Goal: Entertainment & Leisure: Consume media (video, audio)

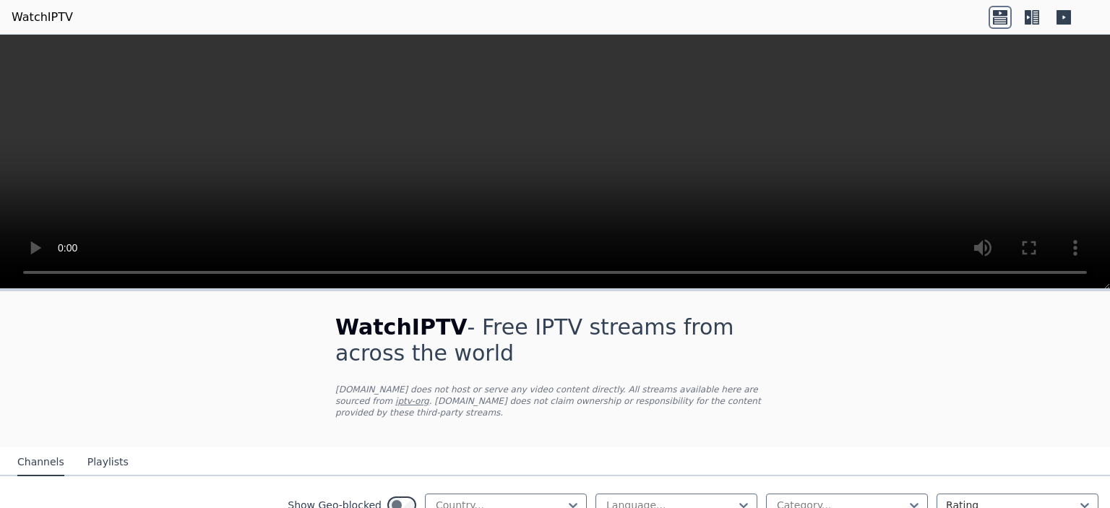
scroll to position [145, 0]
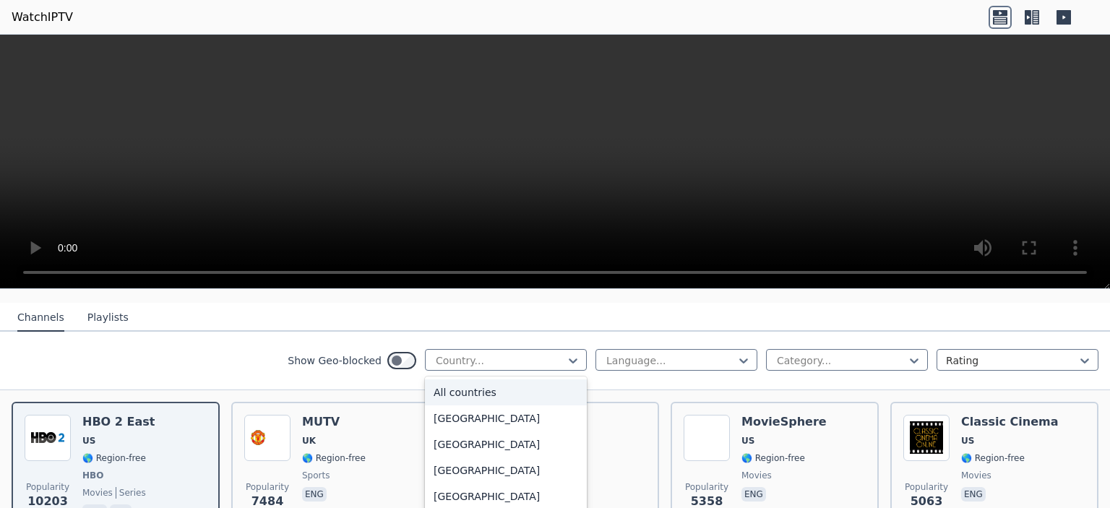
click at [763, 317] on nav "Channels Playlists" at bounding box center [555, 317] width 1110 height 29
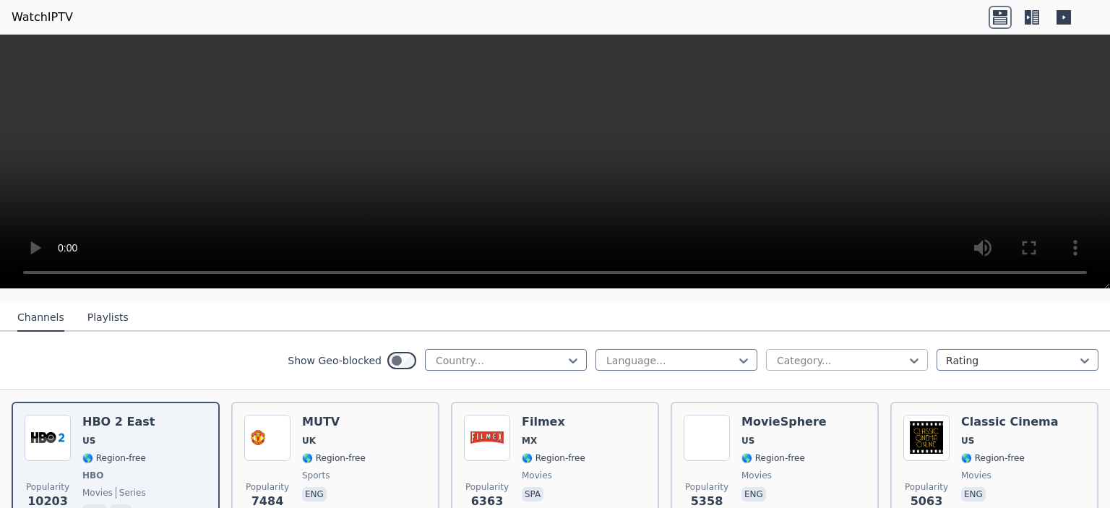
click at [812, 353] on div at bounding box center [842, 360] width 132 height 14
type input "****"
click at [788, 379] on div "Cooking" at bounding box center [847, 392] width 162 height 26
click at [697, 353] on div at bounding box center [671, 360] width 132 height 14
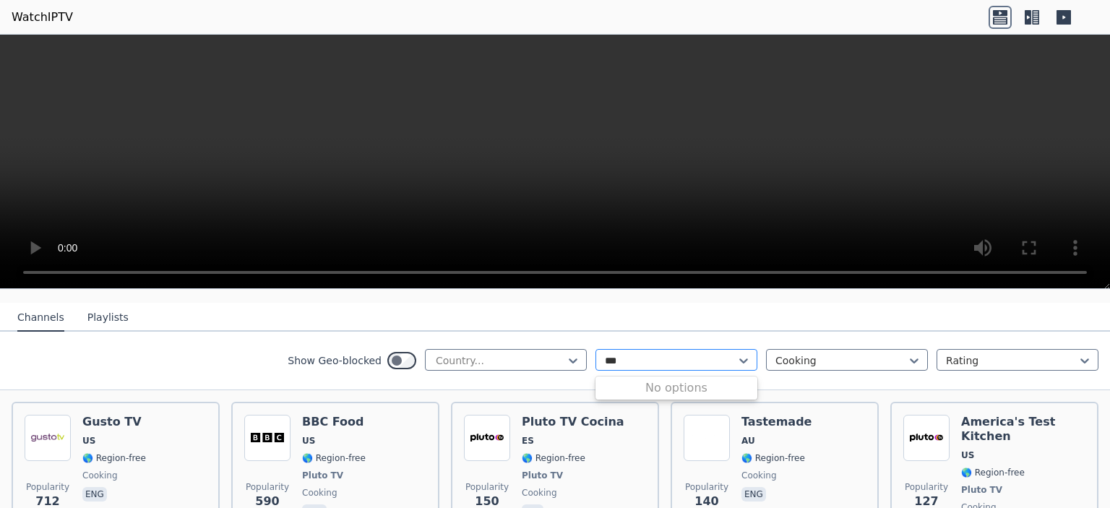
type input "**"
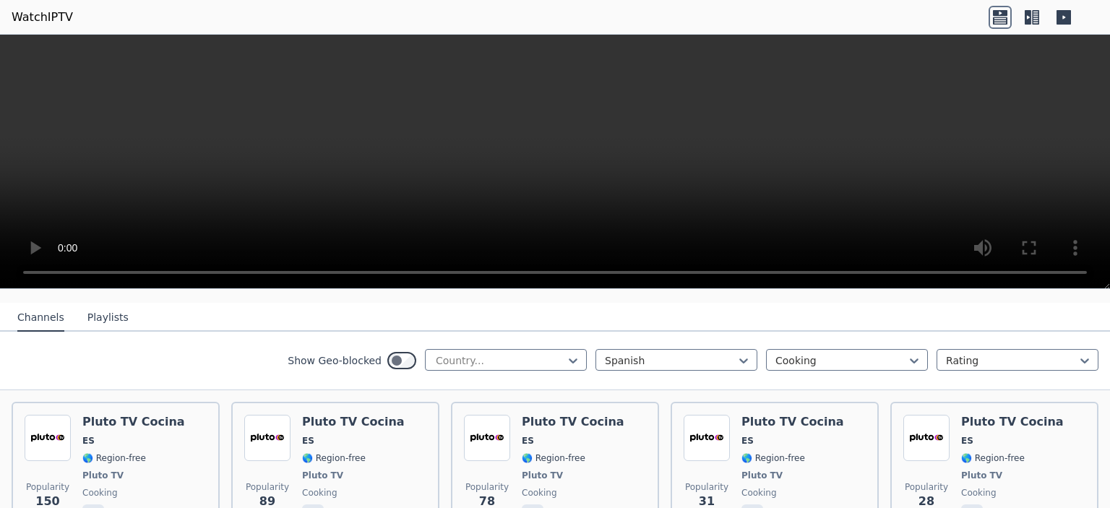
click at [1034, 20] on icon at bounding box center [1035, 17] width 7 height 14
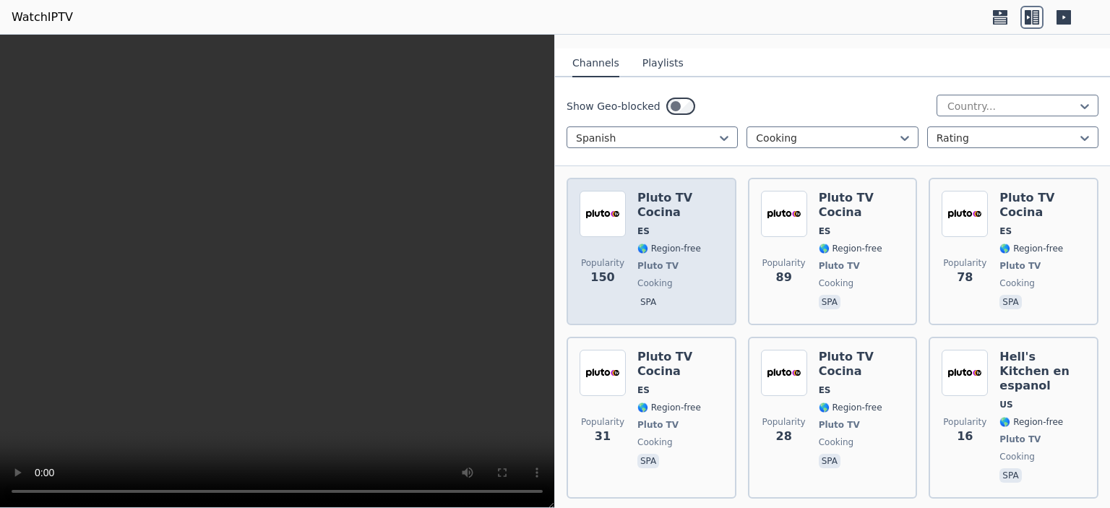
click at [642, 243] on span "🌎 Region-free" at bounding box center [669, 249] width 64 height 12
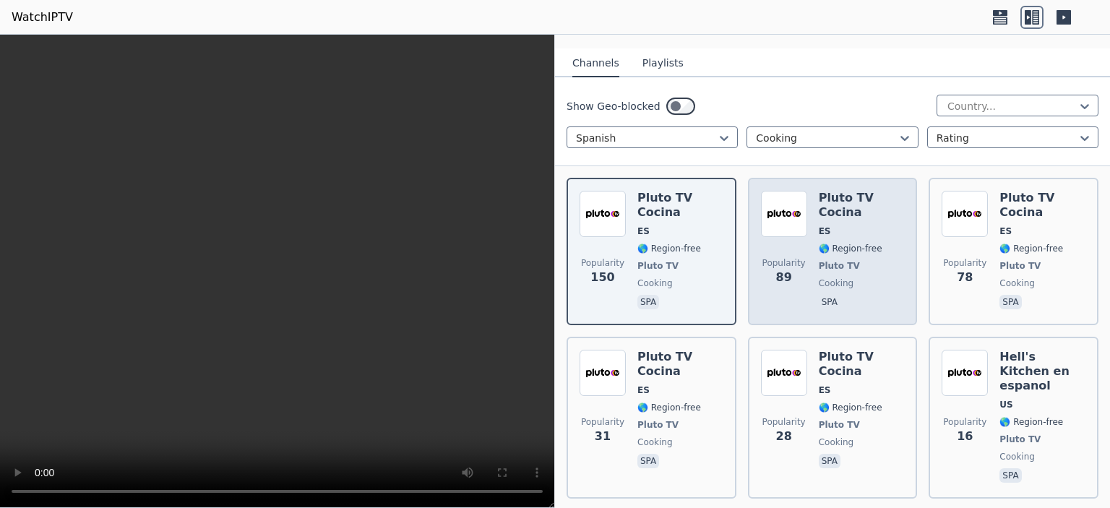
click at [798, 191] on img at bounding box center [784, 214] width 46 height 46
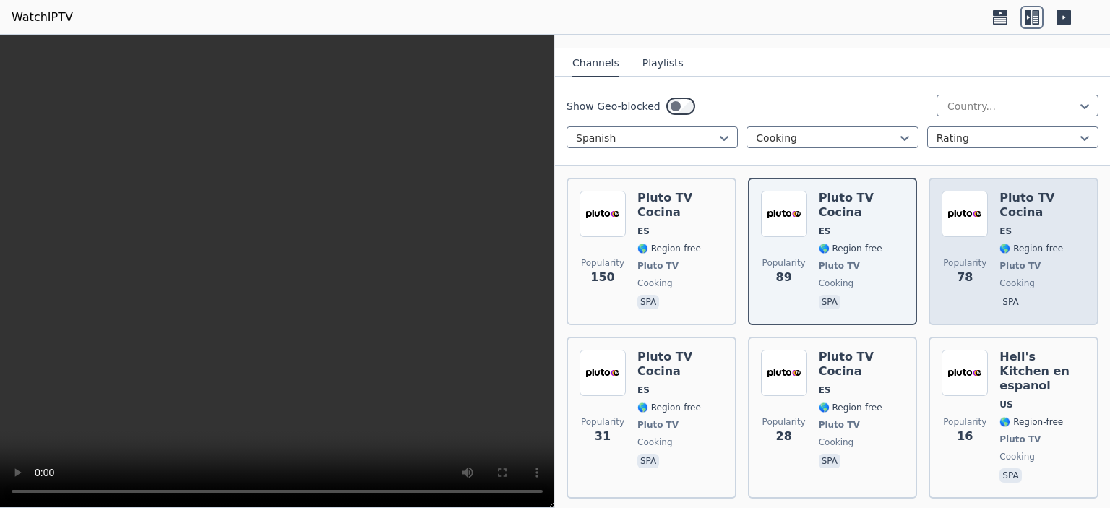
click at [1013, 207] on div "Pluto TV Cocina ES 🌎 Region-free Pluto TV cooking spa" at bounding box center [1043, 251] width 86 height 121
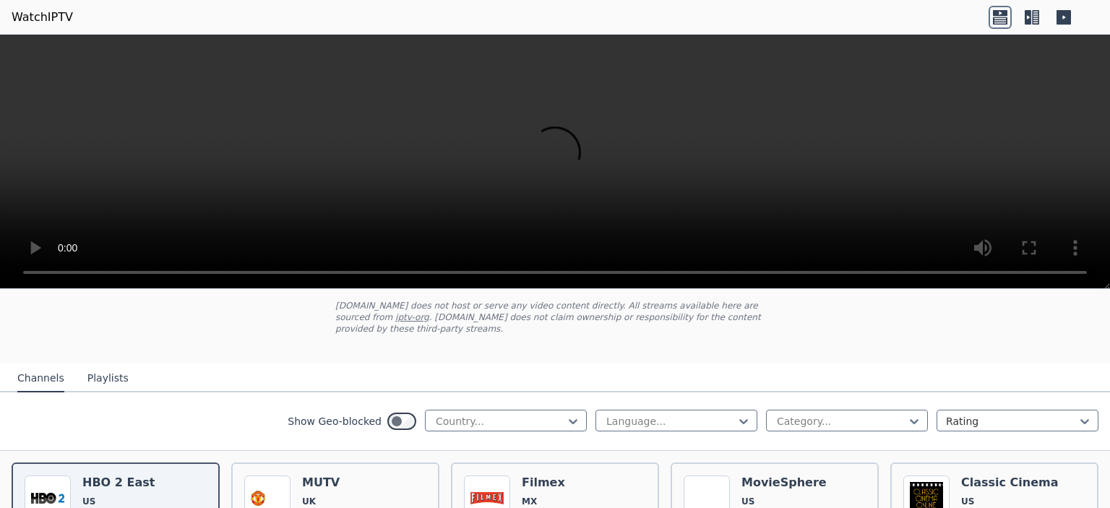
scroll to position [85, 0]
click at [1061, 12] on icon at bounding box center [1064, 17] width 14 height 14
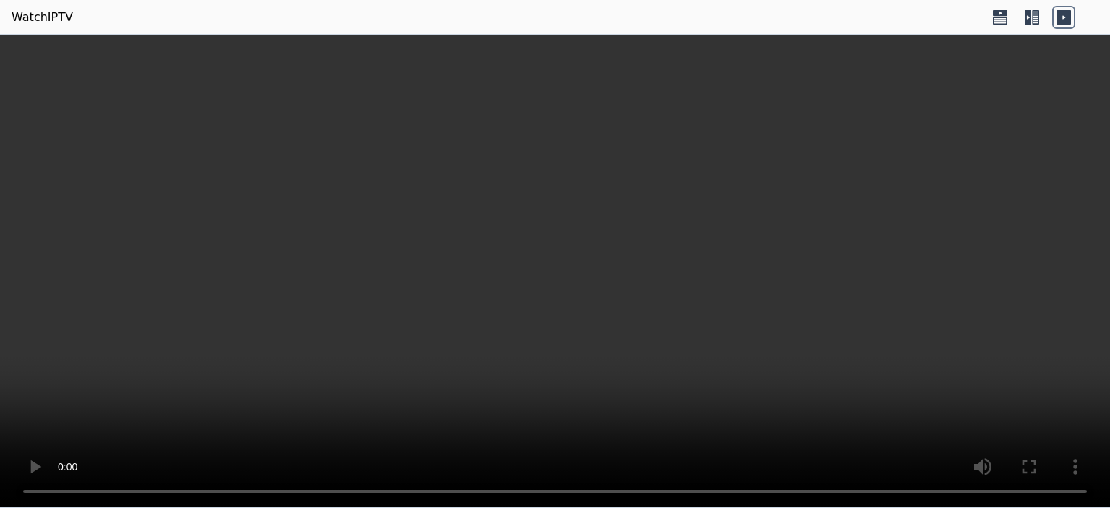
click at [1032, 17] on icon at bounding box center [1035, 17] width 7 height 14
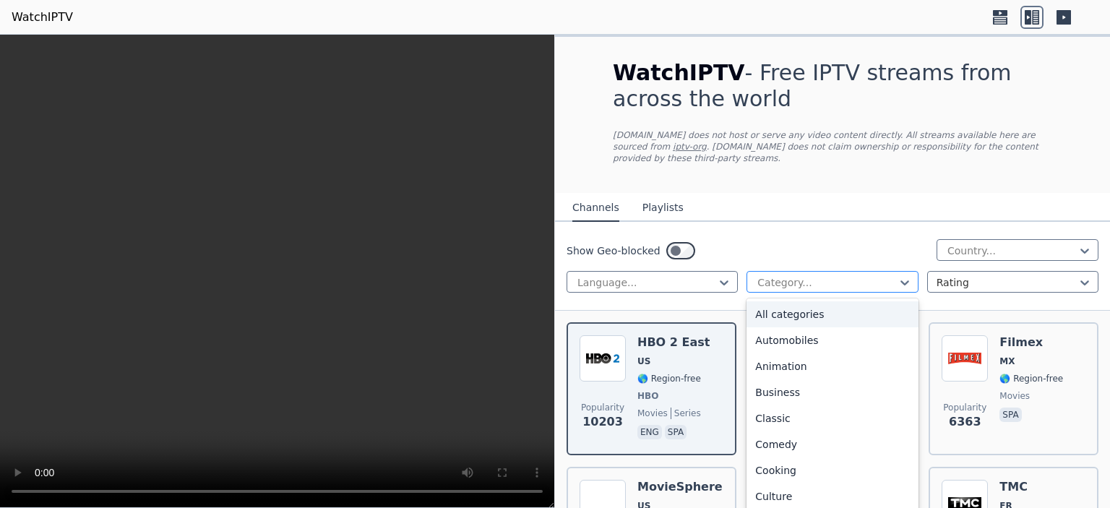
click at [803, 275] on div at bounding box center [826, 282] width 141 height 14
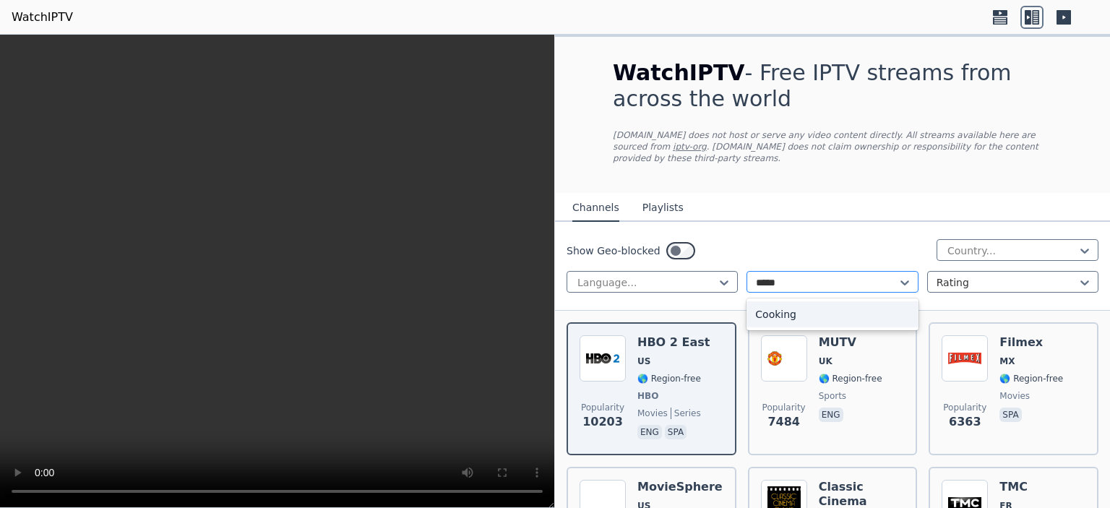
type input "******"
click at [846, 301] on div "Cooking" at bounding box center [832, 314] width 171 height 26
click at [949, 275] on div at bounding box center [1007, 282] width 141 height 14
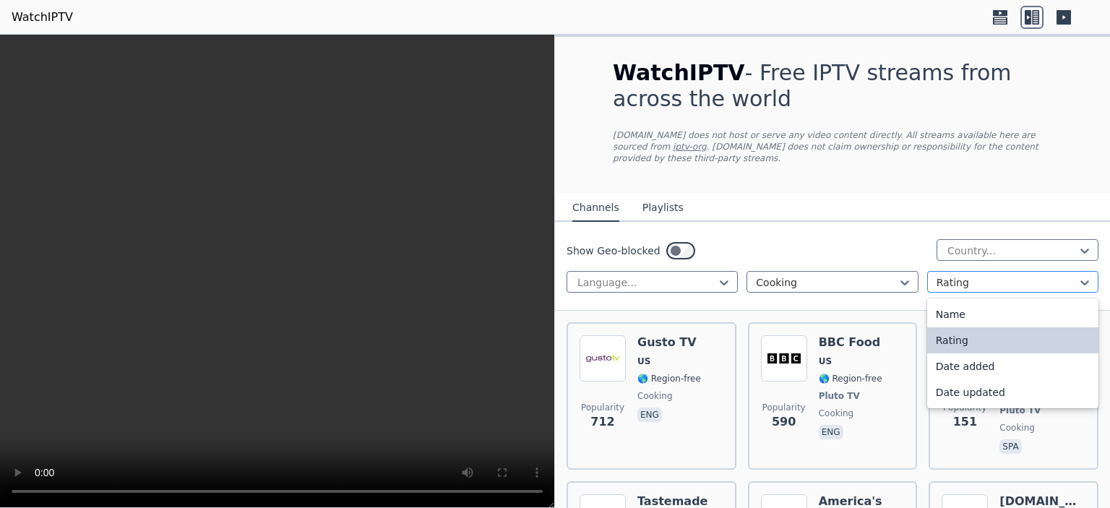
click at [950, 275] on div at bounding box center [1007, 282] width 141 height 14
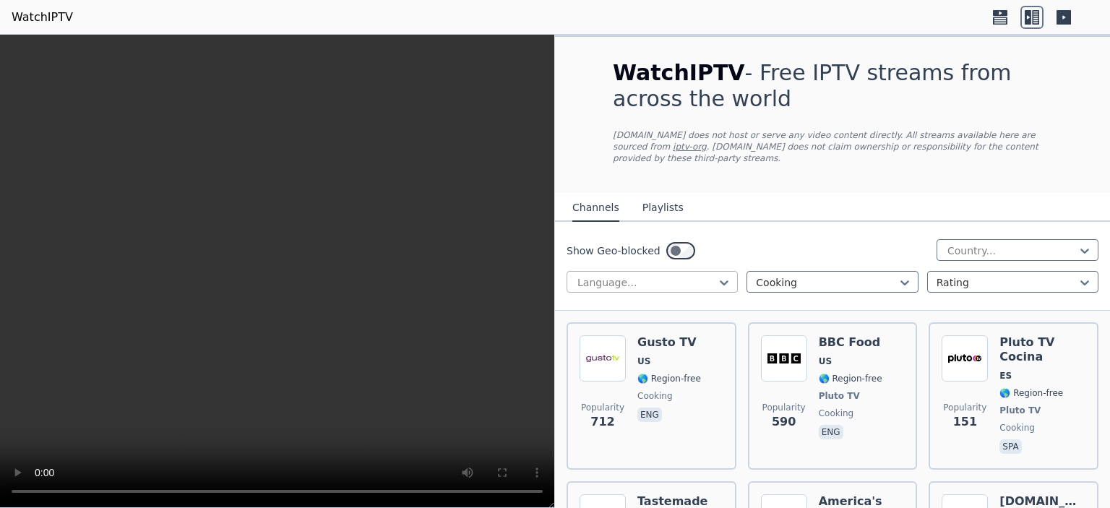
click at [708, 275] on div at bounding box center [646, 282] width 141 height 14
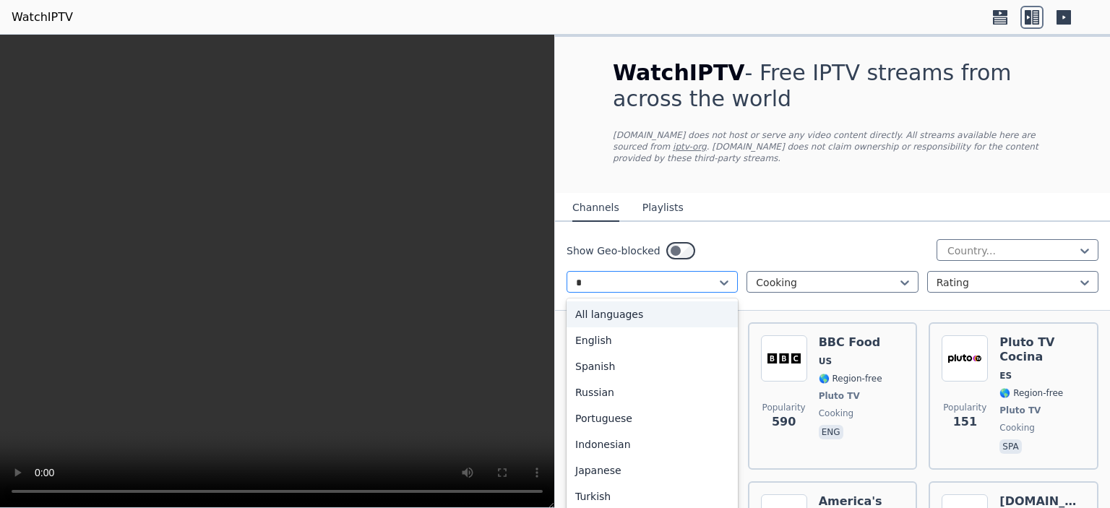
type input "**"
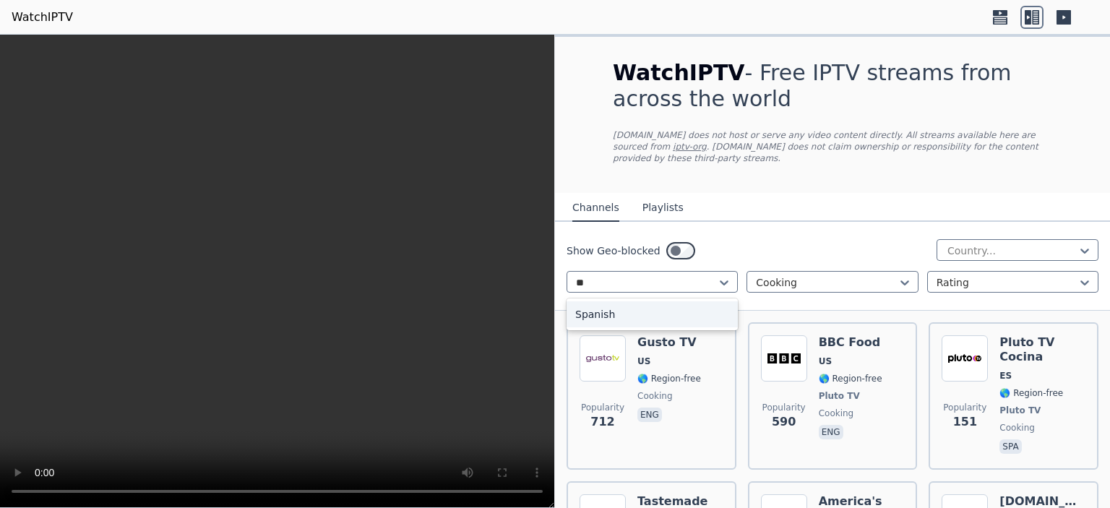
click at [609, 303] on div "Spanish" at bounding box center [652, 314] width 171 height 26
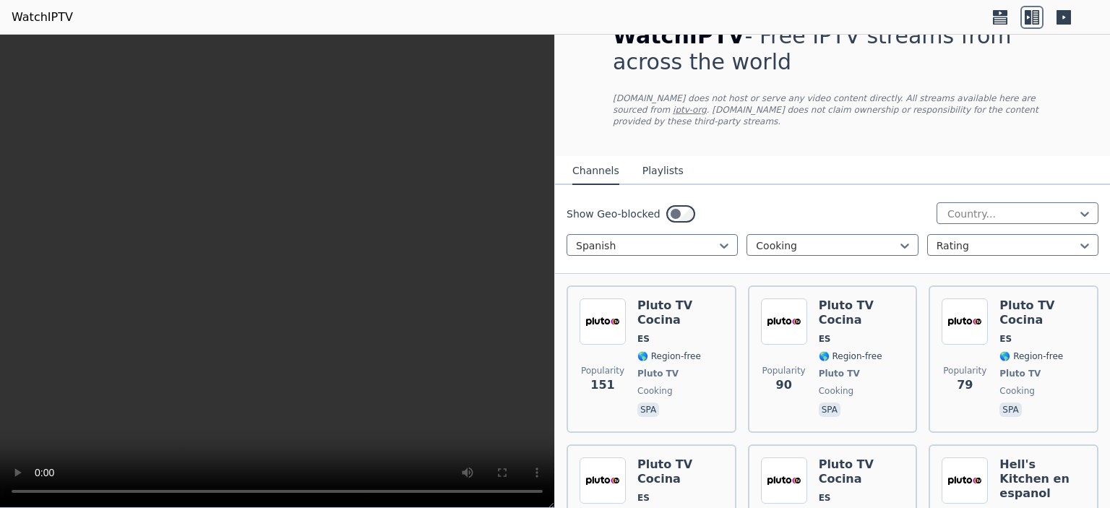
scroll to position [72, 0]
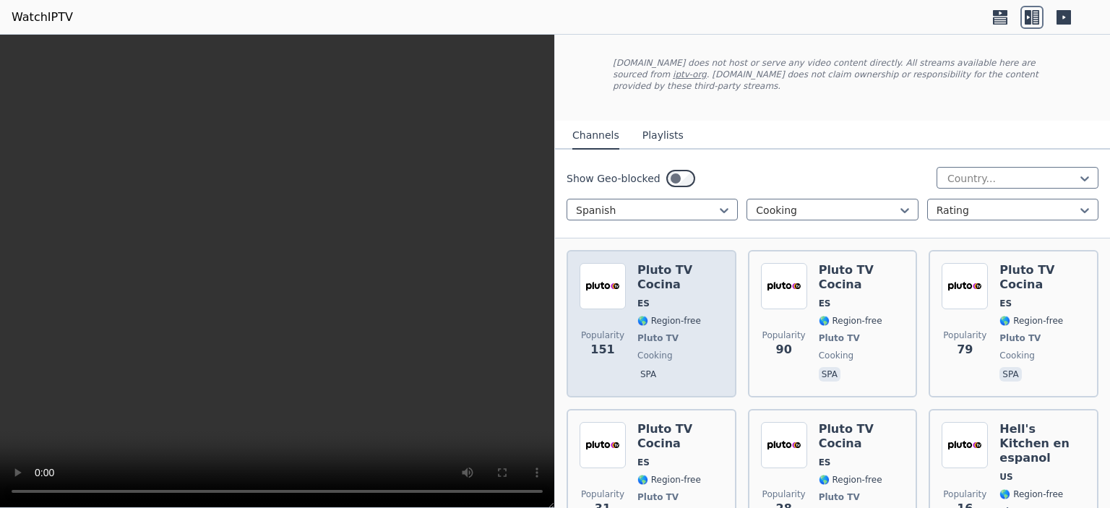
click at [684, 263] on h6 "Pluto TV Cocina" at bounding box center [680, 277] width 86 height 29
